Goal: Task Accomplishment & Management: Manage account settings

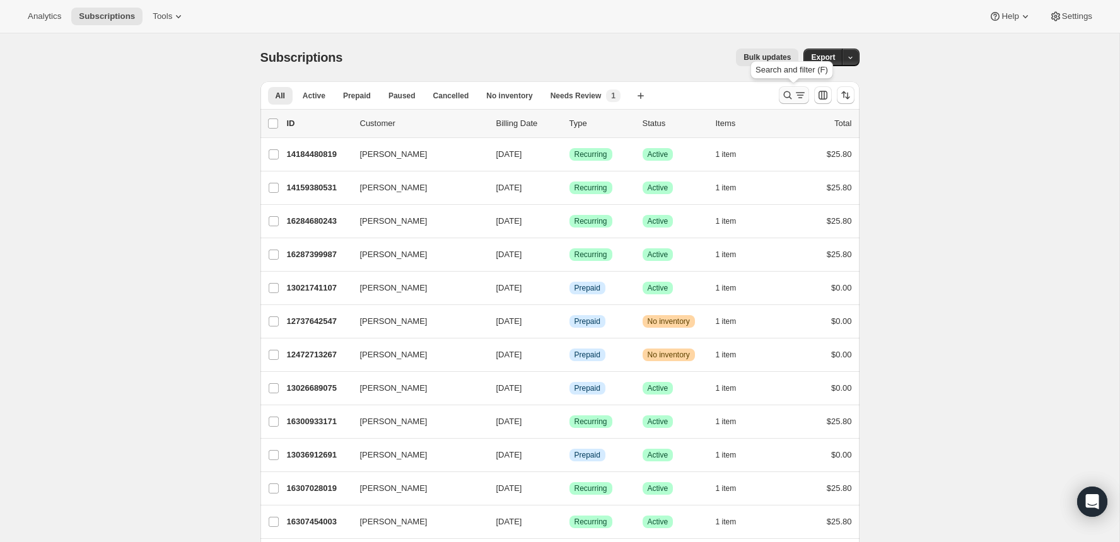
click at [788, 93] on icon "Search and filter results" at bounding box center [787, 95] width 13 height 13
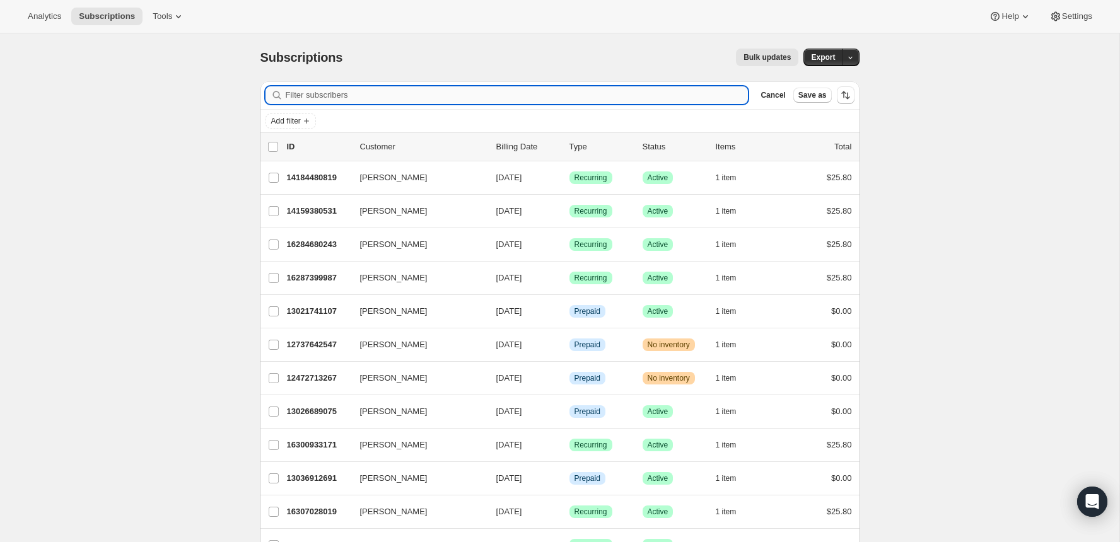
click at [559, 92] on input "Filter subscribers" at bounding box center [517, 95] width 463 height 18
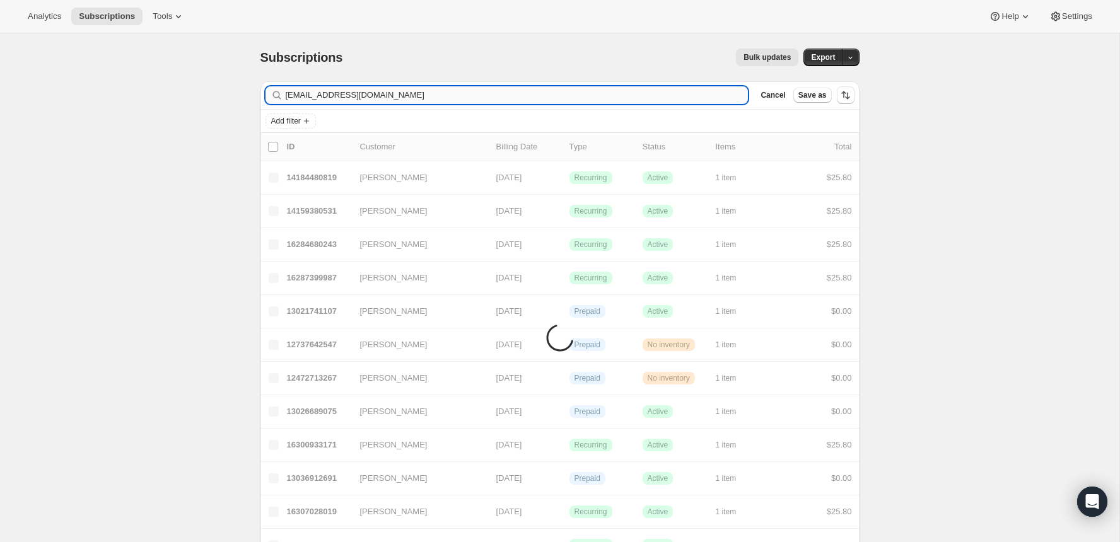
type input "[EMAIL_ADDRESS][DOMAIN_NAME]"
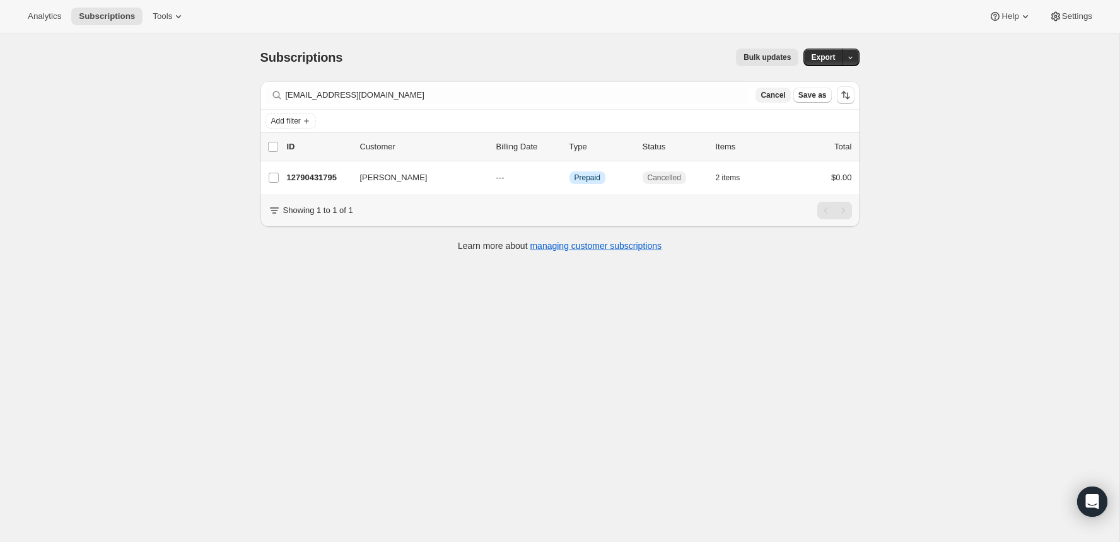
click at [773, 99] on span "Cancel" at bounding box center [772, 95] width 25 height 10
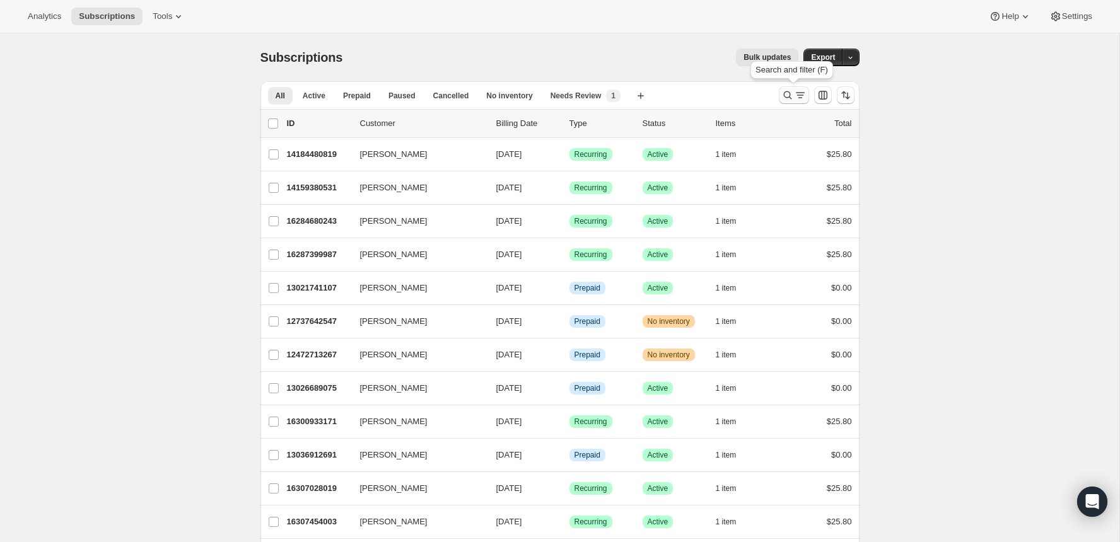
click at [783, 95] on icon "Search and filter results" at bounding box center [787, 95] width 8 height 8
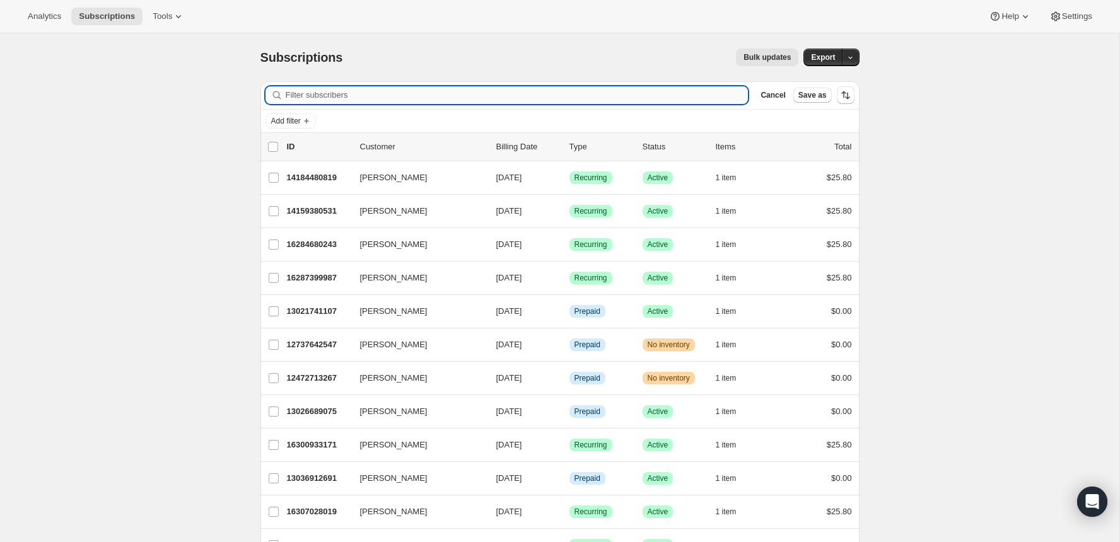
click at [607, 93] on input "Filter subscribers" at bounding box center [517, 95] width 463 height 18
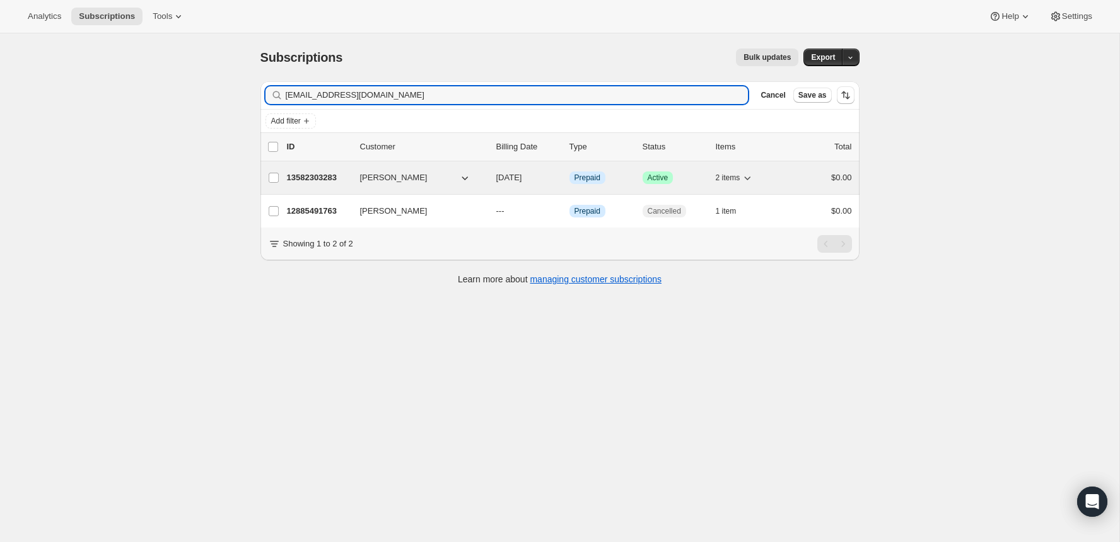
type input "[EMAIL_ADDRESS][DOMAIN_NAME]"
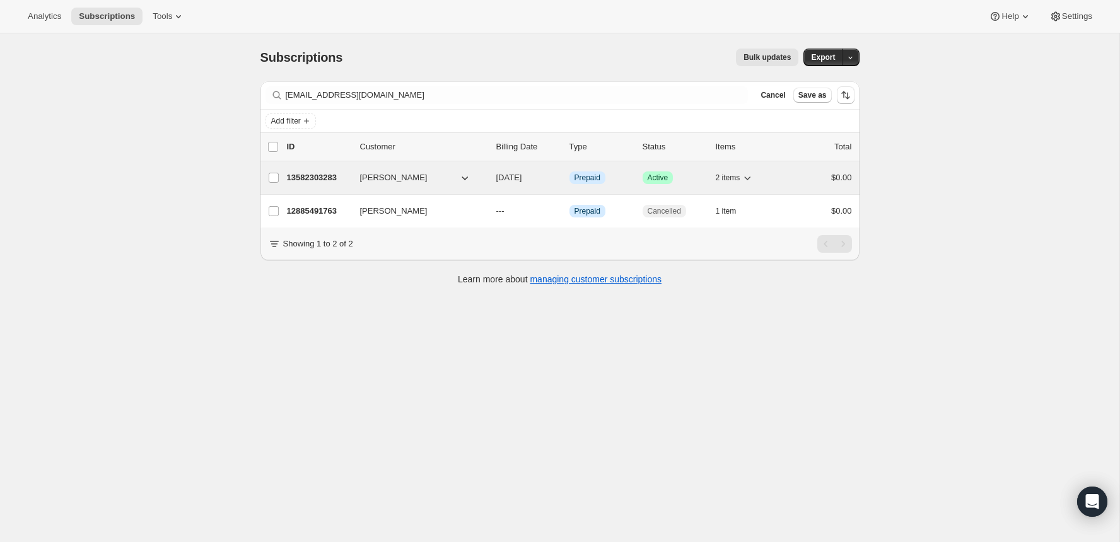
click at [313, 180] on p "13582303283" at bounding box center [318, 178] width 63 height 13
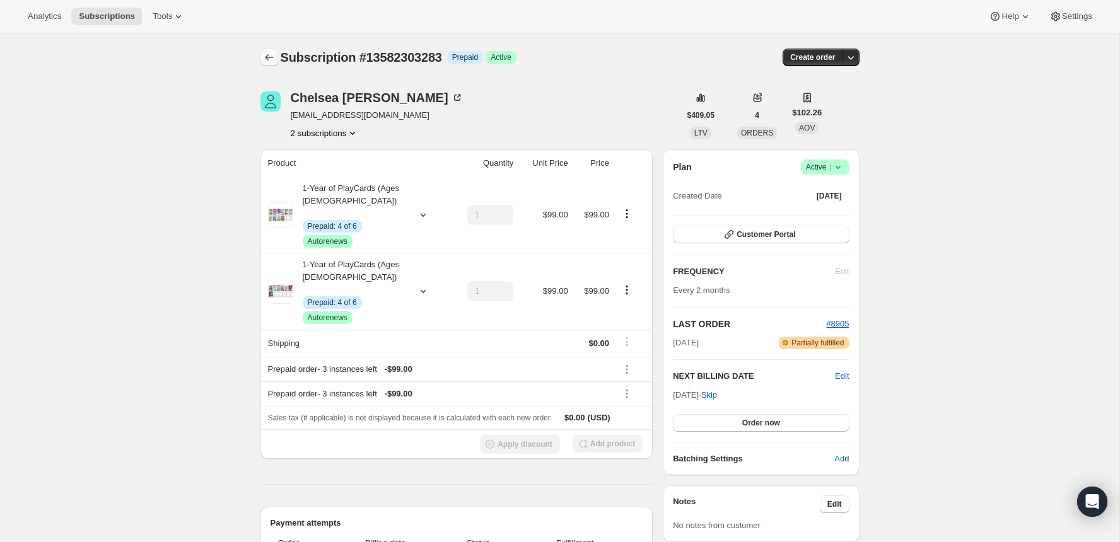
click at [265, 54] on icon "Subscriptions" at bounding box center [269, 57] width 13 height 13
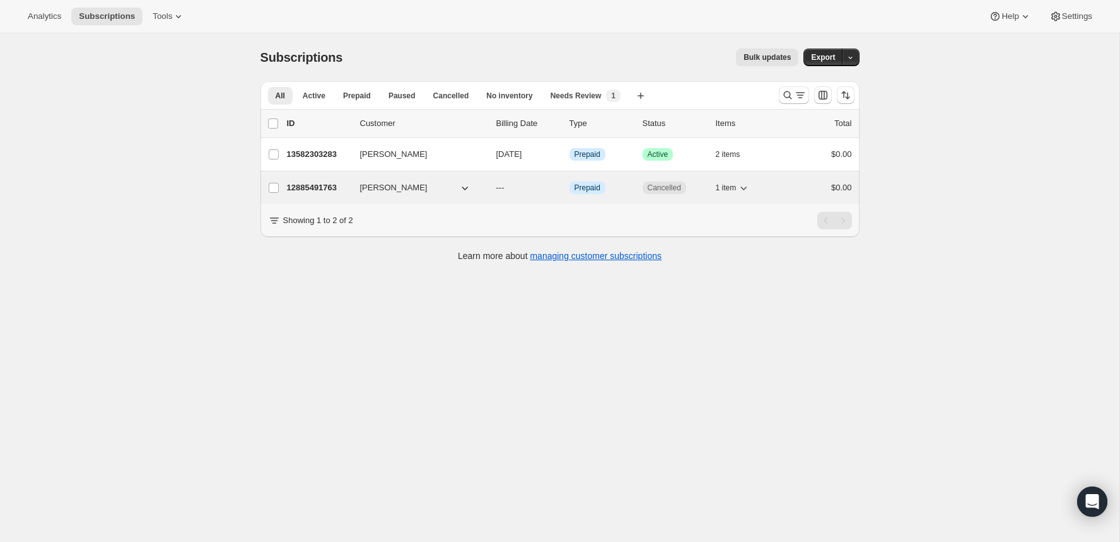
click at [313, 193] on p "12885491763" at bounding box center [318, 188] width 63 height 13
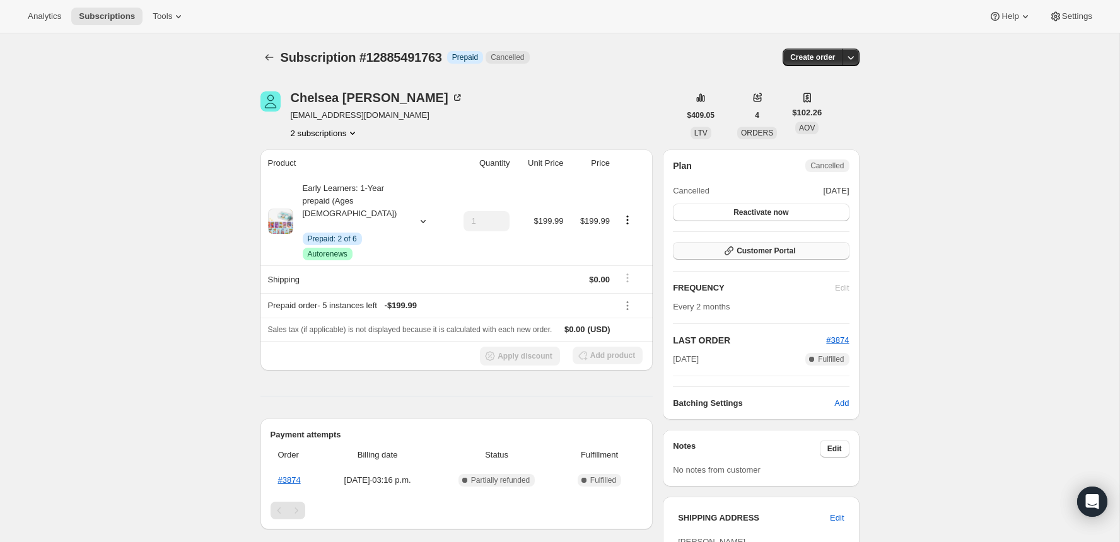
click at [779, 253] on span "Customer Portal" at bounding box center [766, 251] width 59 height 10
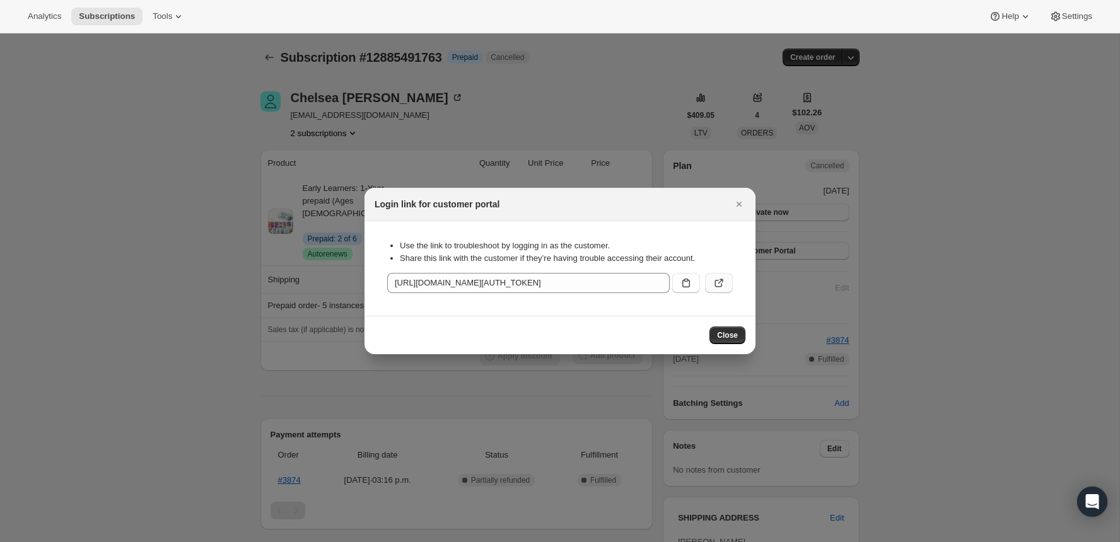
click at [728, 283] on button ":rq8:" at bounding box center [719, 283] width 28 height 20
click at [420, 149] on div at bounding box center [560, 271] width 1120 height 542
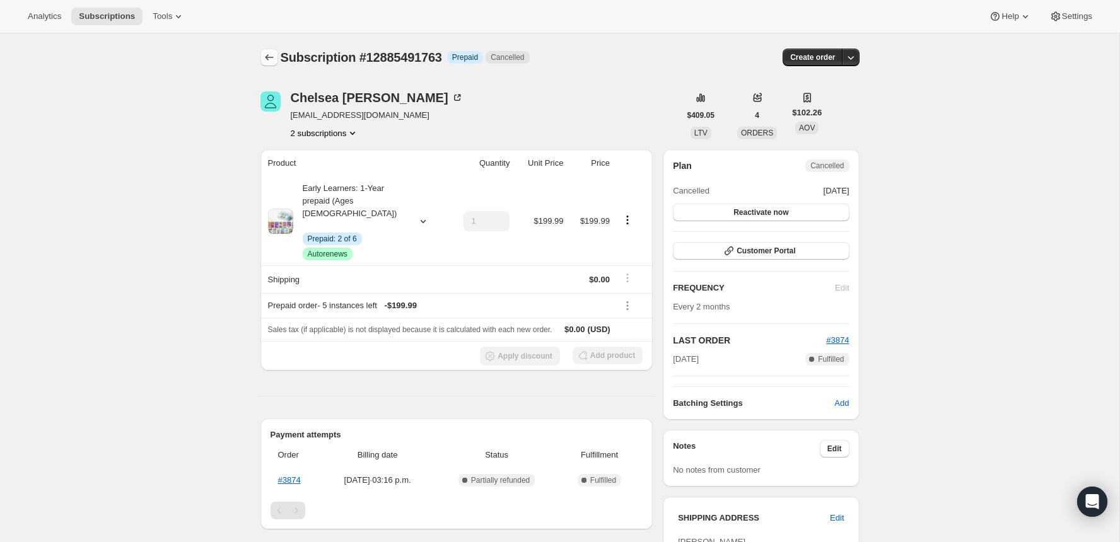
click at [276, 57] on button "Subscriptions" at bounding box center [269, 58] width 18 height 18
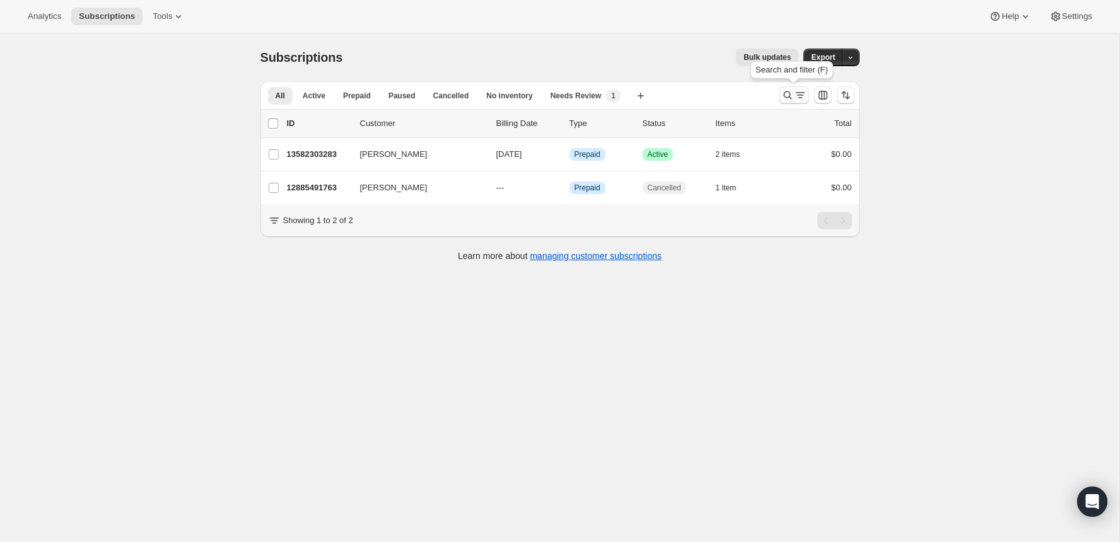
click at [793, 93] on icon "Search and filter results" at bounding box center [787, 95] width 13 height 13
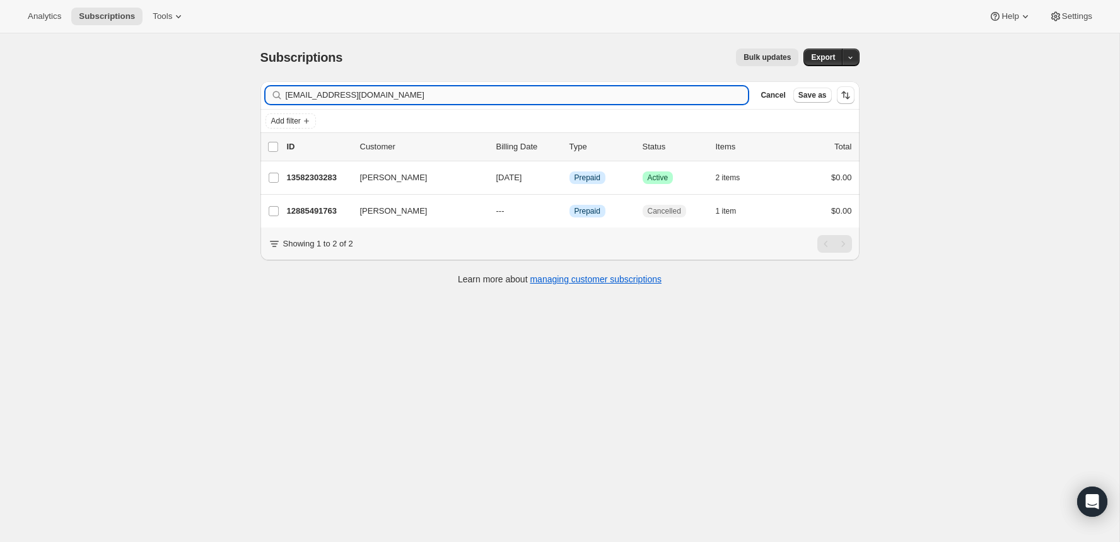
click at [580, 102] on input "[EMAIL_ADDRESS][DOMAIN_NAME]" at bounding box center [517, 95] width 463 height 18
type input "[EMAIL_ADDRESS][DOMAIN_NAME]"
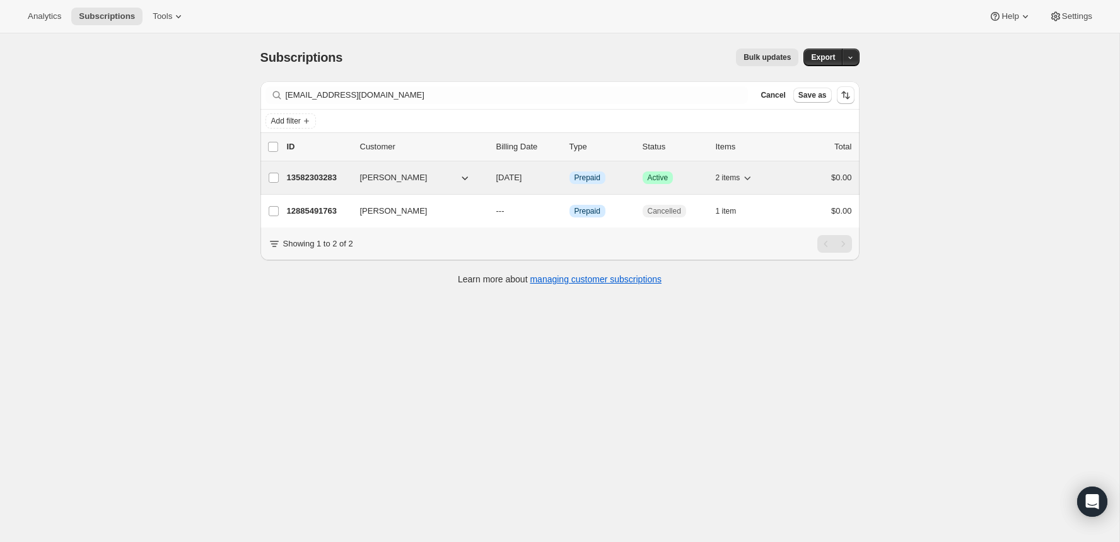
click at [322, 180] on p "13582303283" at bounding box center [318, 178] width 63 height 13
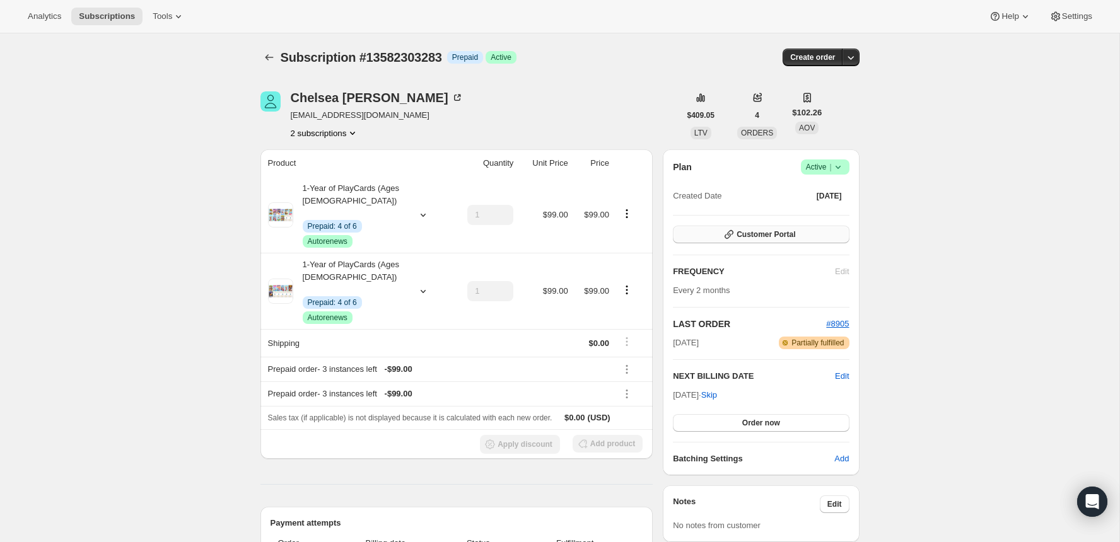
click at [709, 240] on button "Customer Portal" at bounding box center [761, 235] width 176 height 18
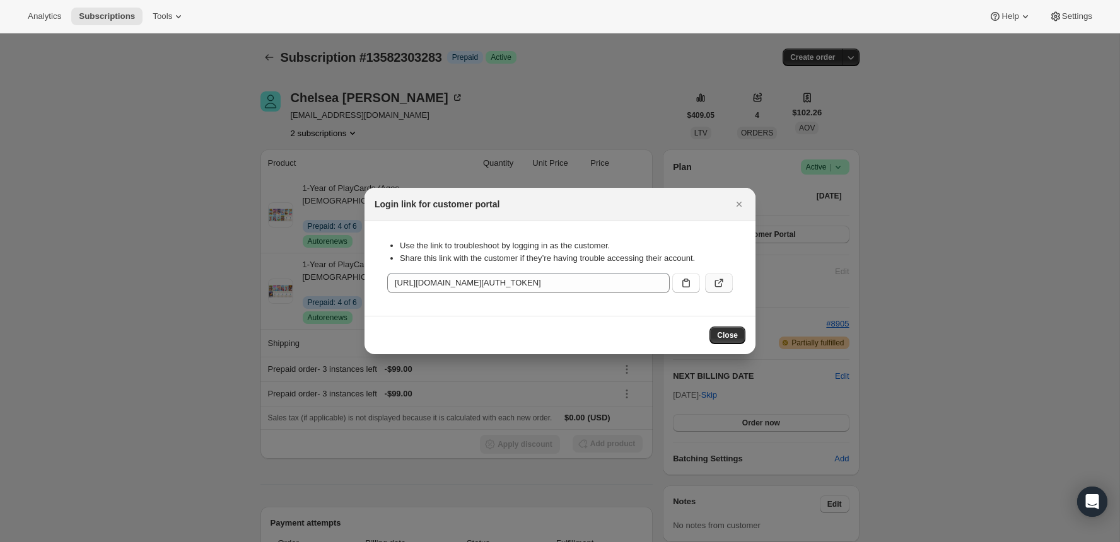
click at [725, 281] on button ":ruf:" at bounding box center [719, 283] width 28 height 20
click at [737, 206] on icon "Close" at bounding box center [739, 204] width 13 height 13
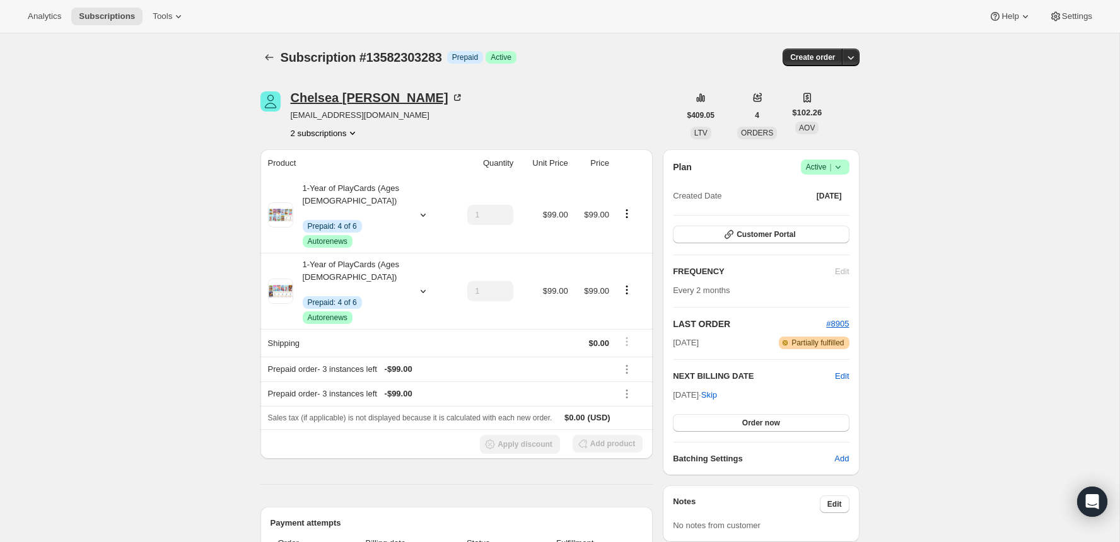
click at [388, 98] on div "[PERSON_NAME]" at bounding box center [377, 97] width 173 height 13
click at [723, 231] on icon "button" at bounding box center [729, 234] width 13 height 13
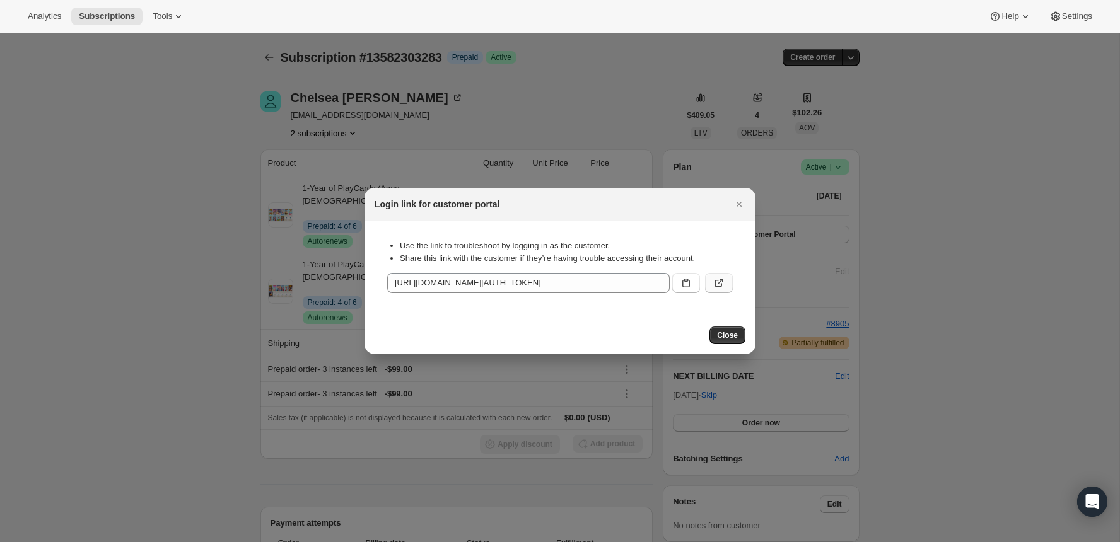
click at [720, 291] on button ":ruf:" at bounding box center [719, 283] width 28 height 20
click at [736, 202] on icon "Close" at bounding box center [739, 204] width 13 height 13
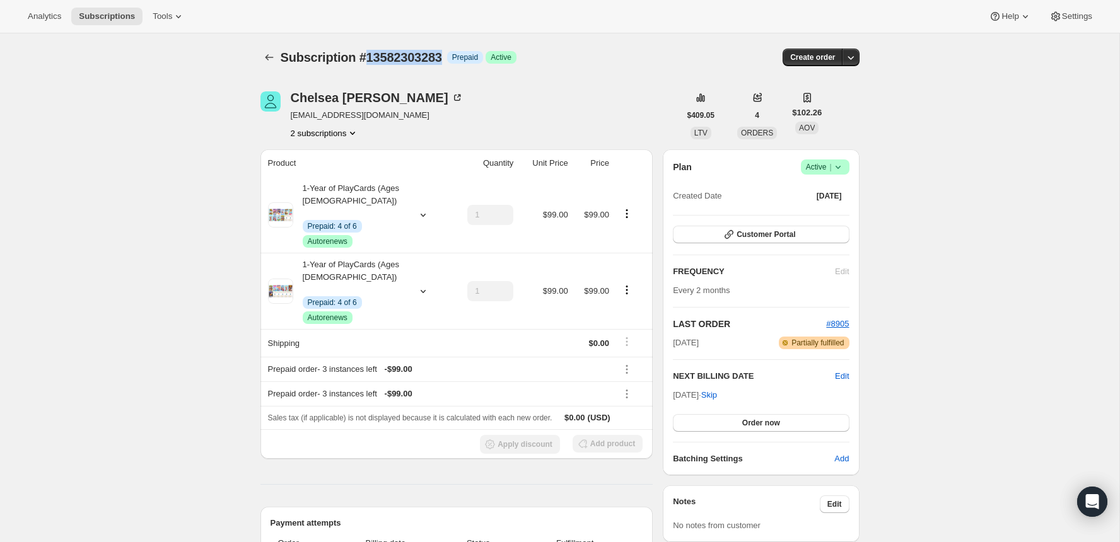
drag, startPoint x: 452, startPoint y: 54, endPoint x: 363, endPoint y: 54, distance: 89.5
click at [362, 54] on div "Subscription #13582303283 Info Prepaid Success Active" at bounding box center [461, 58] width 361 height 18
copy span "13582303283"
click at [422, 66] on div "Subscription #13582303283. This page is ready Subscription #13582303283 Info Pr…" at bounding box center [559, 57] width 599 height 48
drag, startPoint x: 450, startPoint y: 55, endPoint x: 366, endPoint y: 57, distance: 84.5
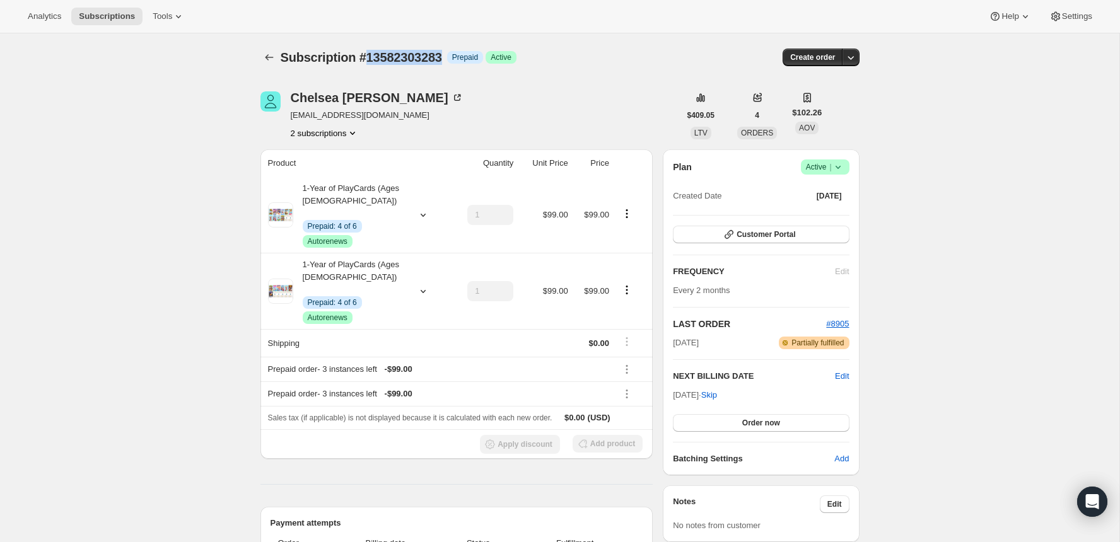
click at [366, 57] on div "Subscription #13582303283 Info Prepaid Success Active" at bounding box center [461, 58] width 361 height 18
copy span "13582303283"
